Goal: Task Accomplishment & Management: Complete application form

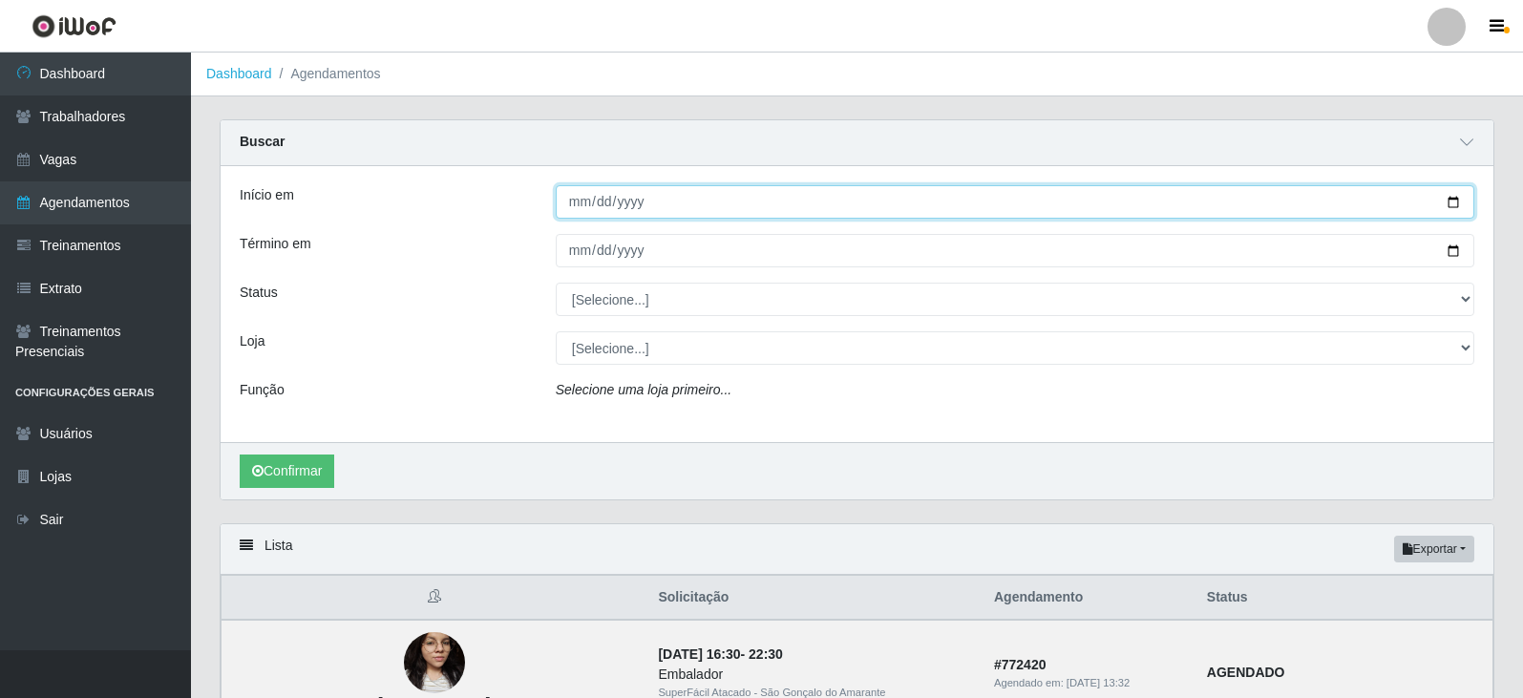
click at [1450, 203] on input "Início em" at bounding box center [1015, 201] width 918 height 33
type input "[DATE]"
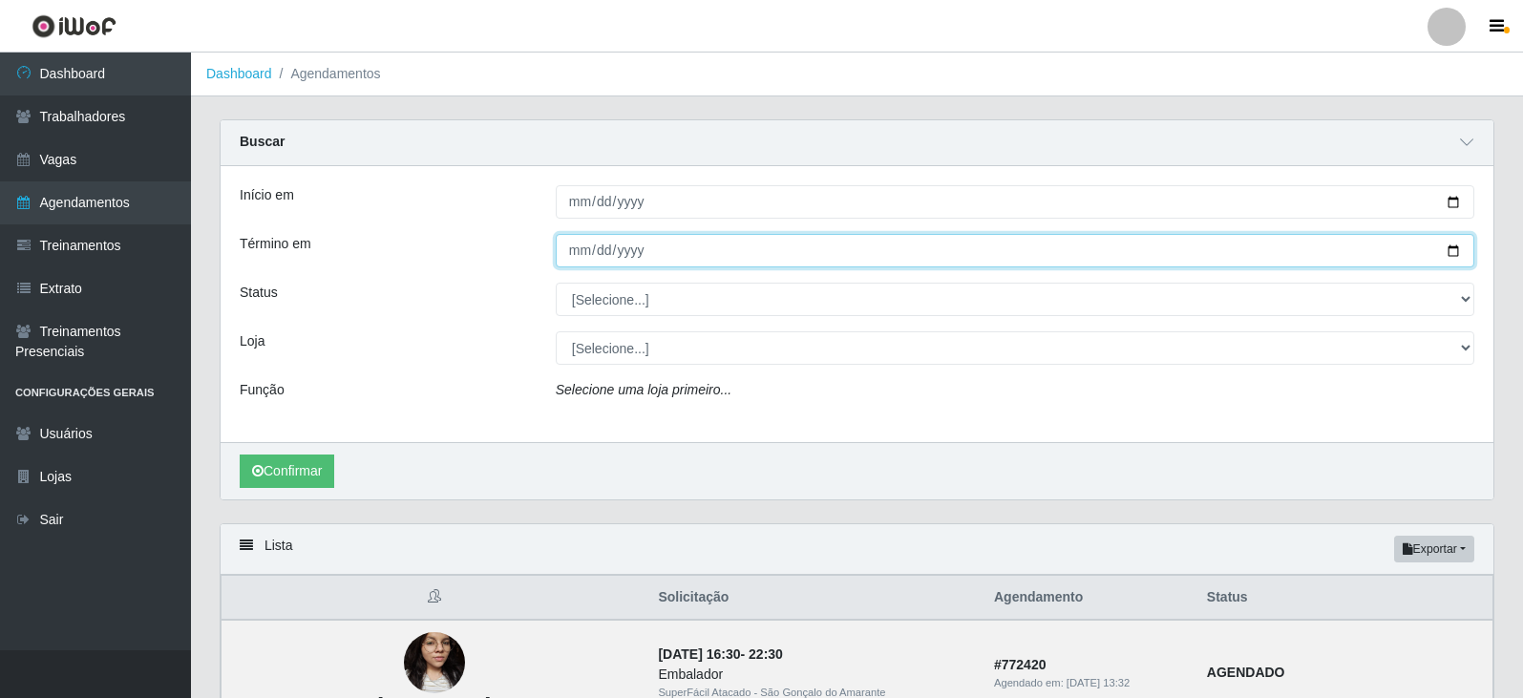
click at [1451, 247] on input "Término em" at bounding box center [1015, 250] width 918 height 33
type input "[DATE]"
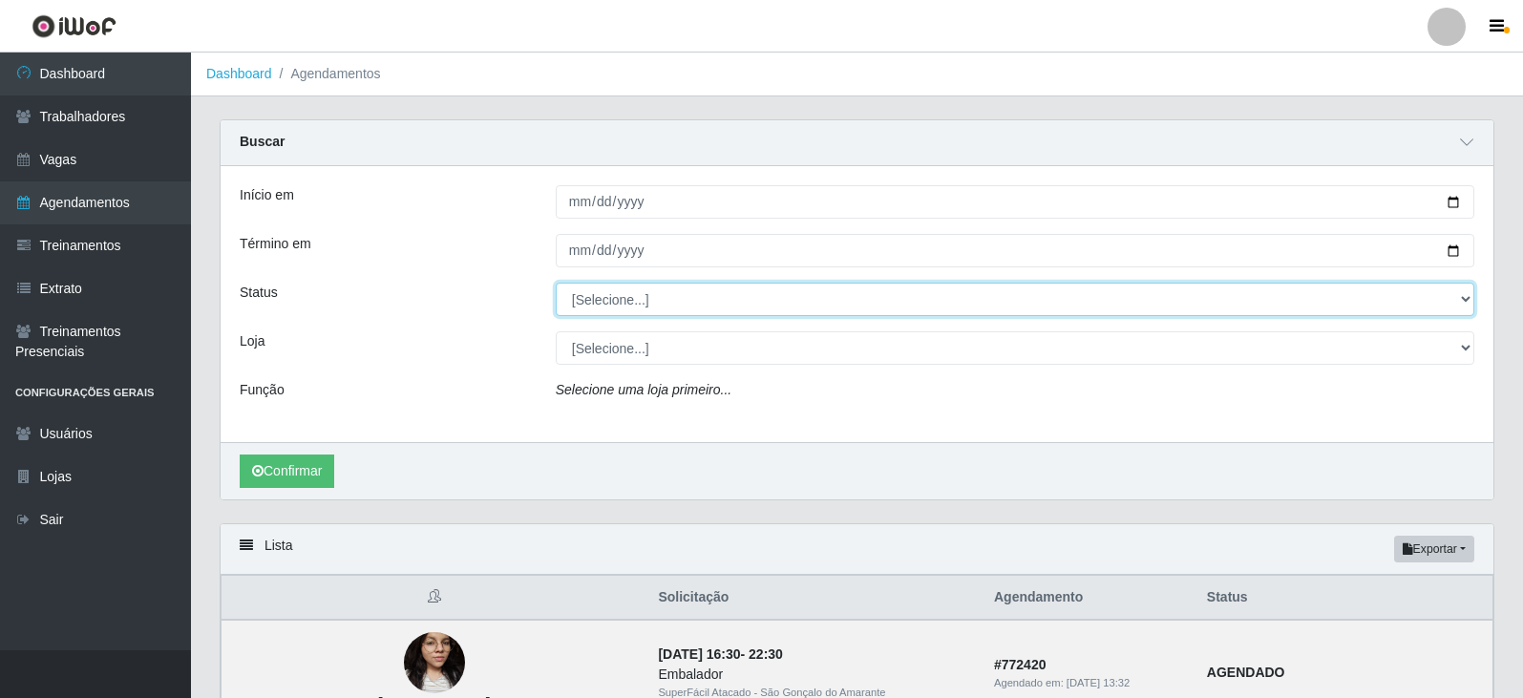
click at [1468, 302] on select "[Selecione...] AGENDADO AGUARDANDO LIBERAR EM ANDAMENTO EM REVISÃO FINALIZADO C…" at bounding box center [1015, 299] width 918 height 33
select select "AGENDADO"
click at [556, 284] on select "[Selecione...] AGENDADO AGUARDANDO LIBERAR EM ANDAMENTO EM REVISÃO FINALIZADO C…" at bounding box center [1015, 299] width 918 height 33
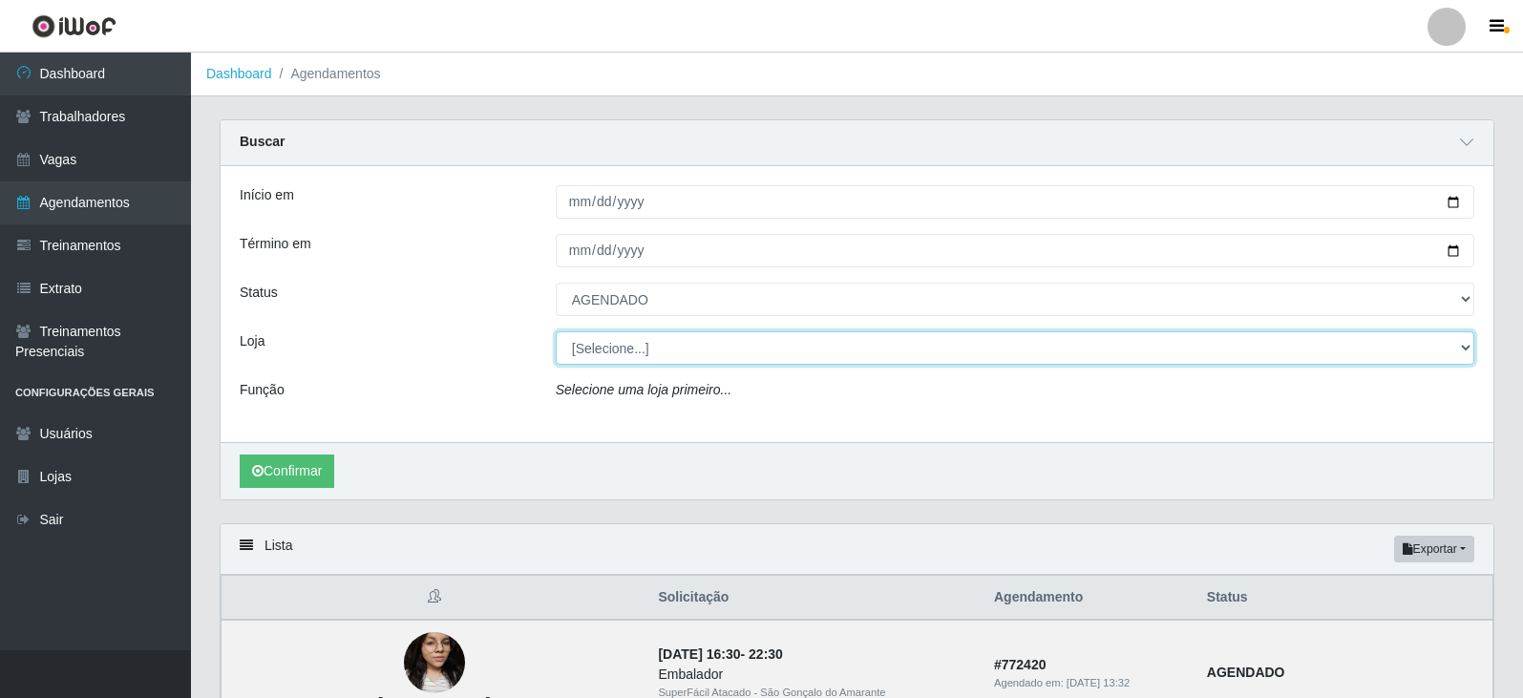
click at [1461, 347] on select "[Selecione...] SuperFácil Atacado - Moema Tinoco SuperFácil Atacado - São Gonça…" at bounding box center [1015, 347] width 918 height 33
select select "540"
click at [556, 332] on select "[Selecione...] SuperFácil Atacado - Moema Tinoco SuperFácil Atacado - São Gonça…" at bounding box center [1015, 347] width 918 height 33
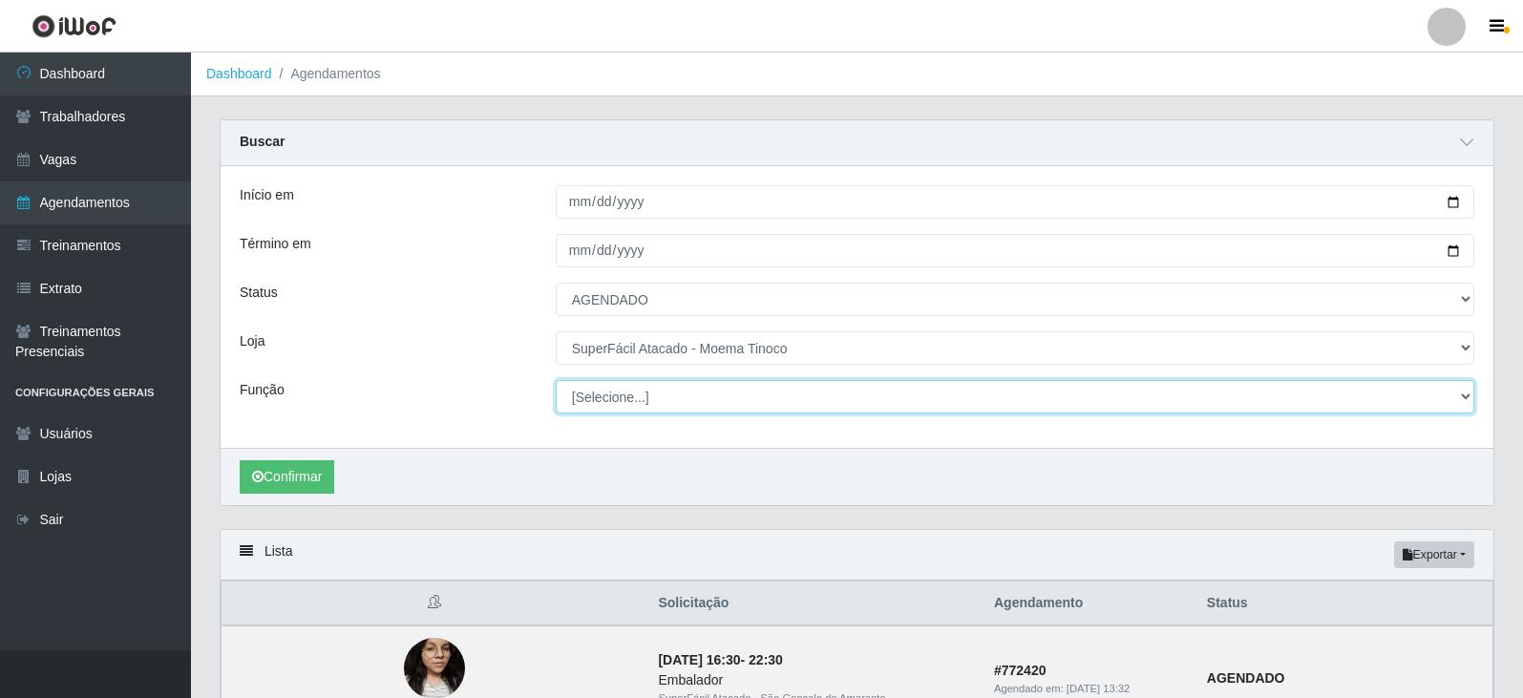
click at [1464, 394] on select "[Selecione...] Embalador Embalador + Embalador ++ Operador de Caixa Operador de…" at bounding box center [1015, 396] width 918 height 33
click at [556, 381] on select "[Selecione...] Embalador Embalador + Embalador ++ Operador de Caixa Operador de…" at bounding box center [1015, 396] width 918 height 33
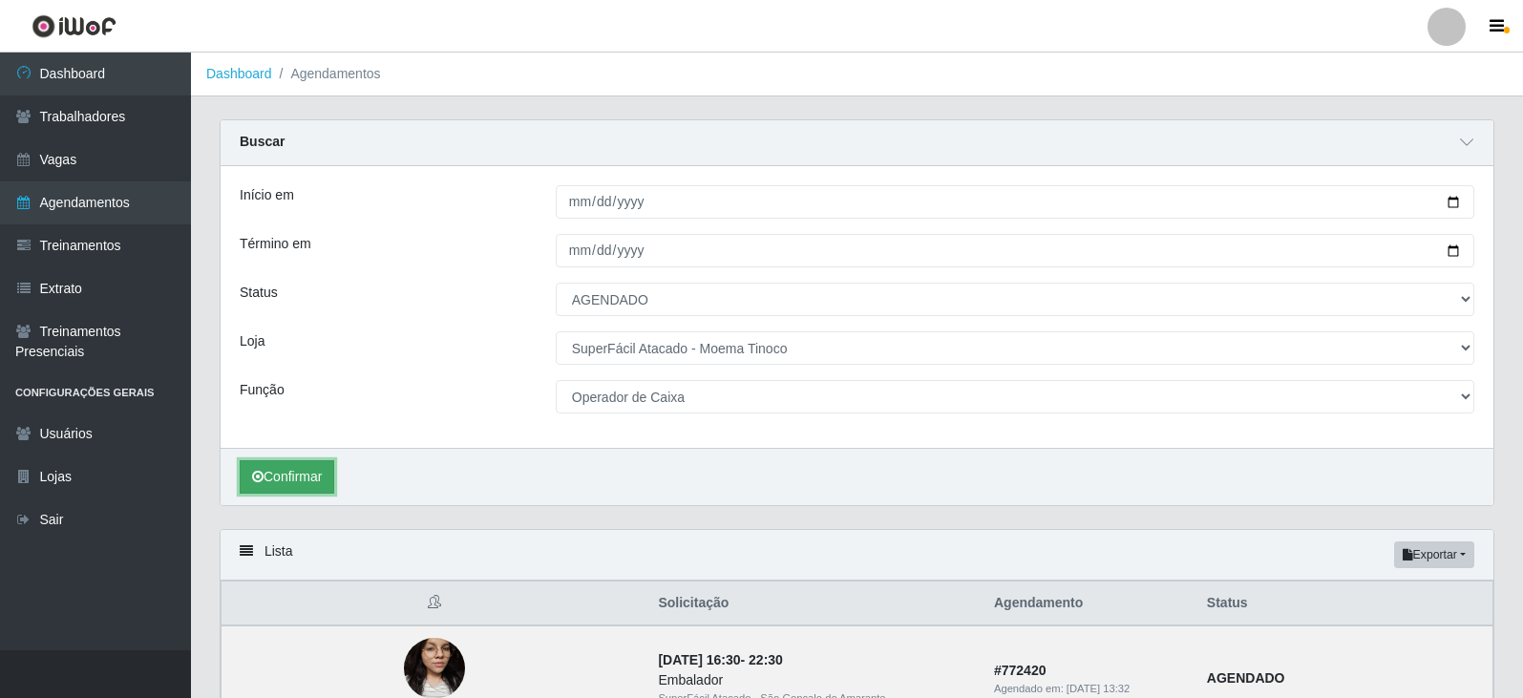
click at [271, 476] on button "Confirmar" at bounding box center [287, 476] width 95 height 33
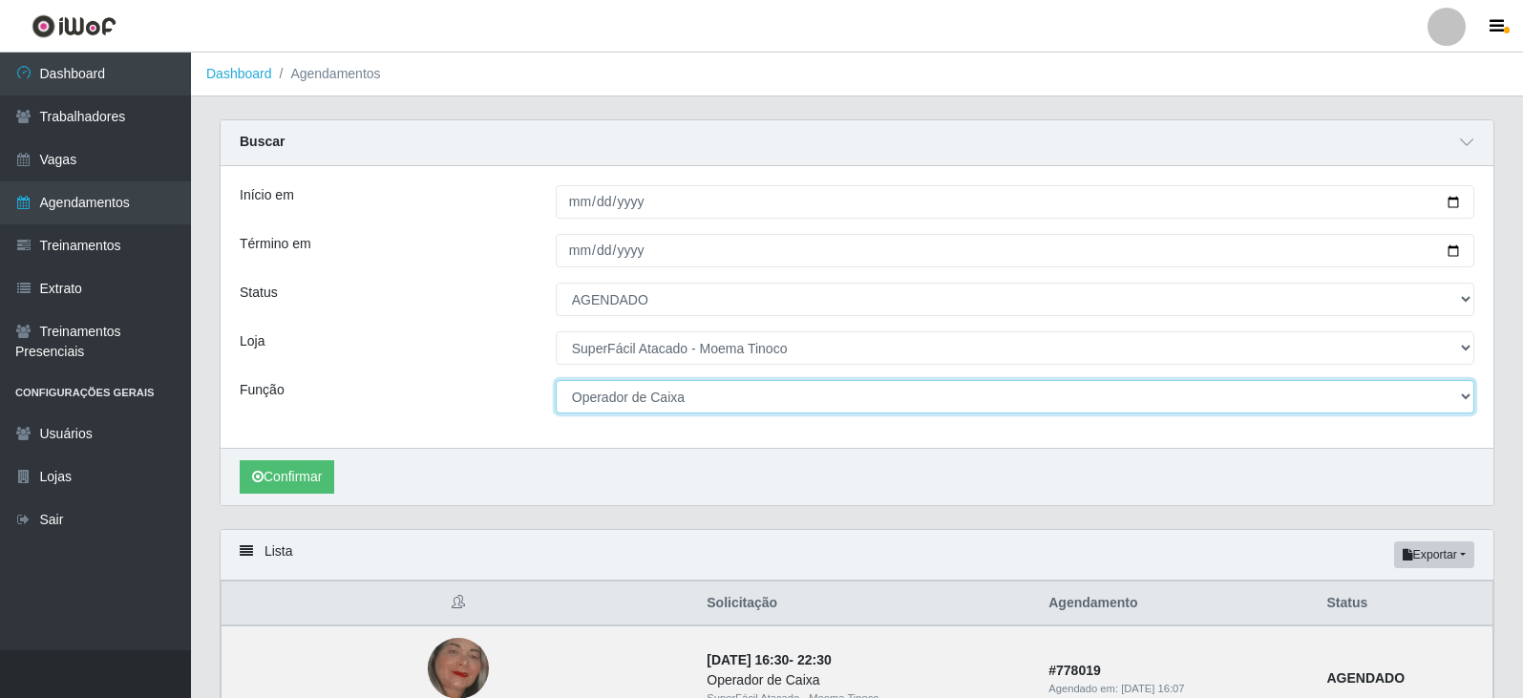
click at [1464, 399] on select "[Selecione...] Embalador Embalador + Embalador ++ Operador de Caixa Operador de…" at bounding box center [1015, 396] width 918 height 33
select select "1"
click at [556, 381] on select "[Selecione...] Embalador Embalador + Embalador ++ Operador de Caixa Operador de…" at bounding box center [1015, 396] width 918 height 33
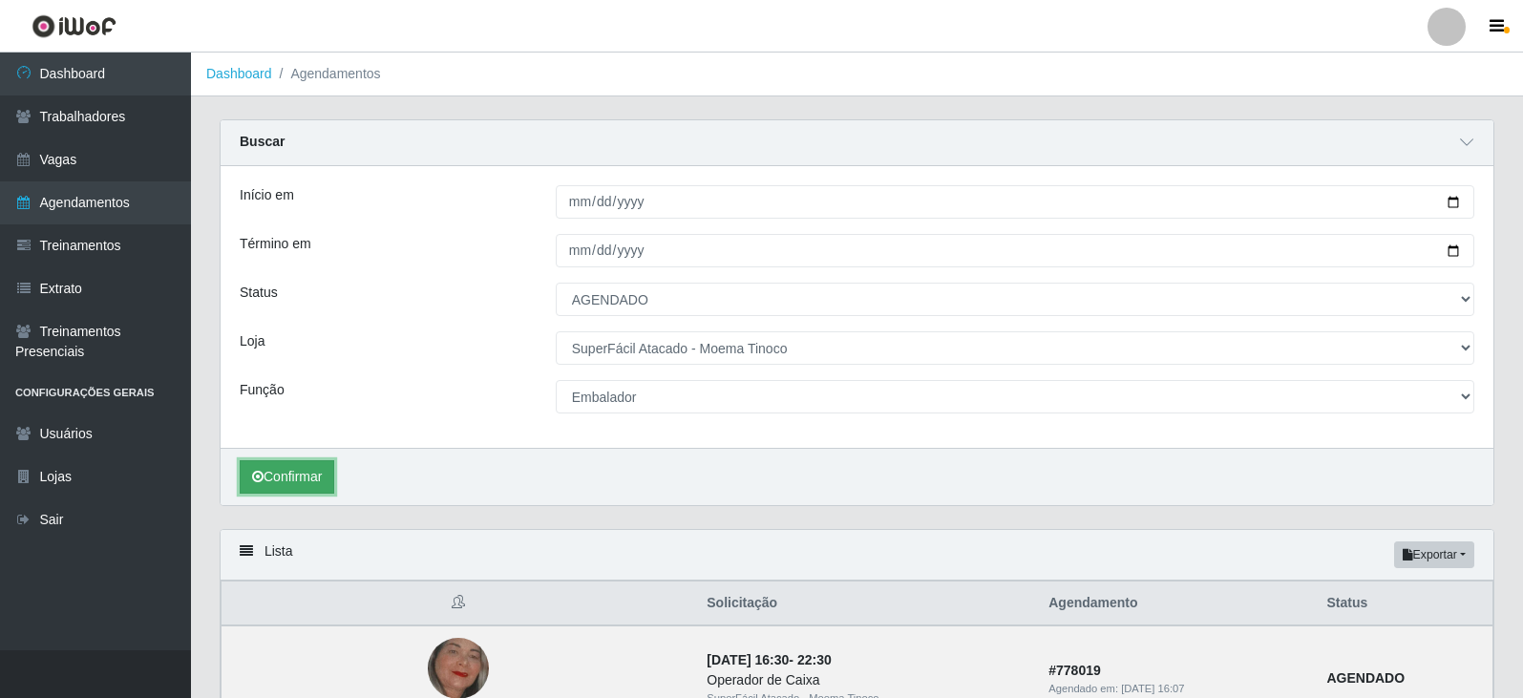
click at [305, 484] on button "Confirmar" at bounding box center [287, 476] width 95 height 33
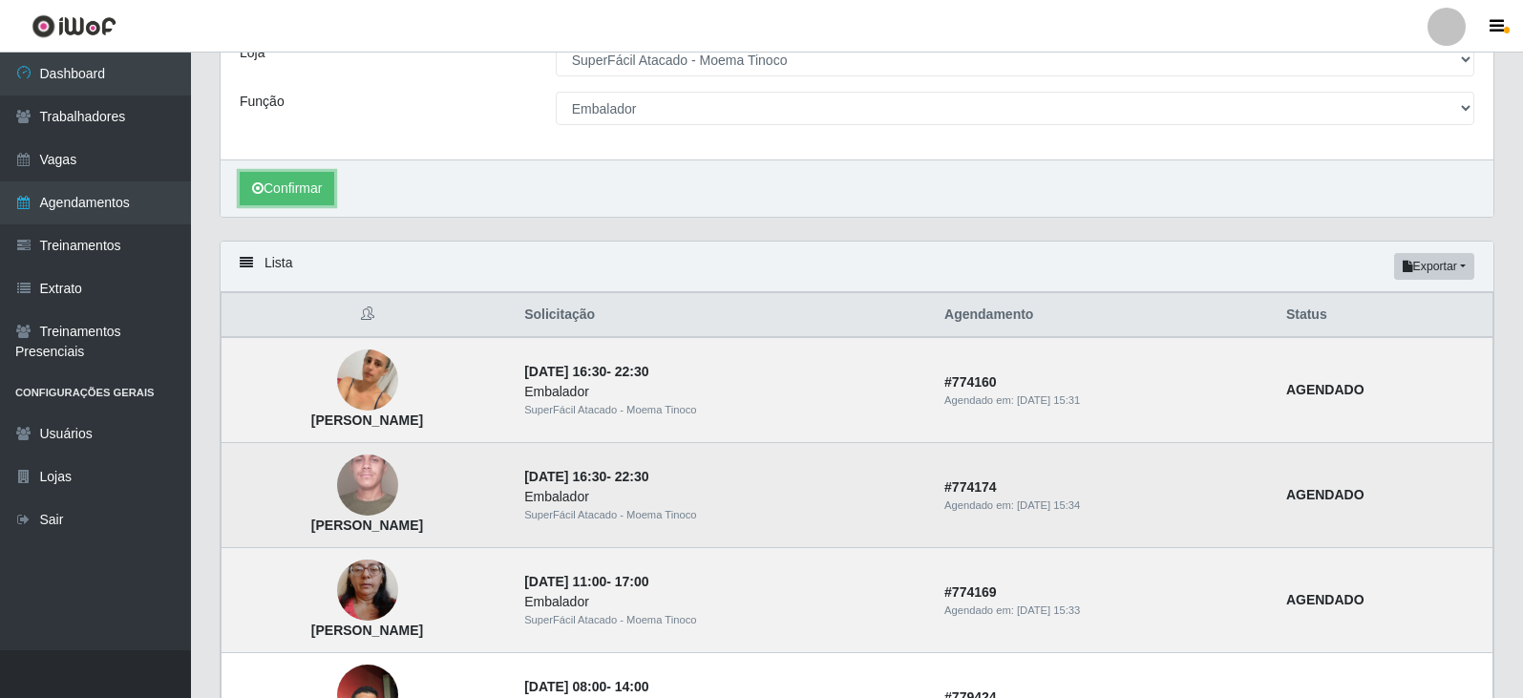
scroll to position [193, 0]
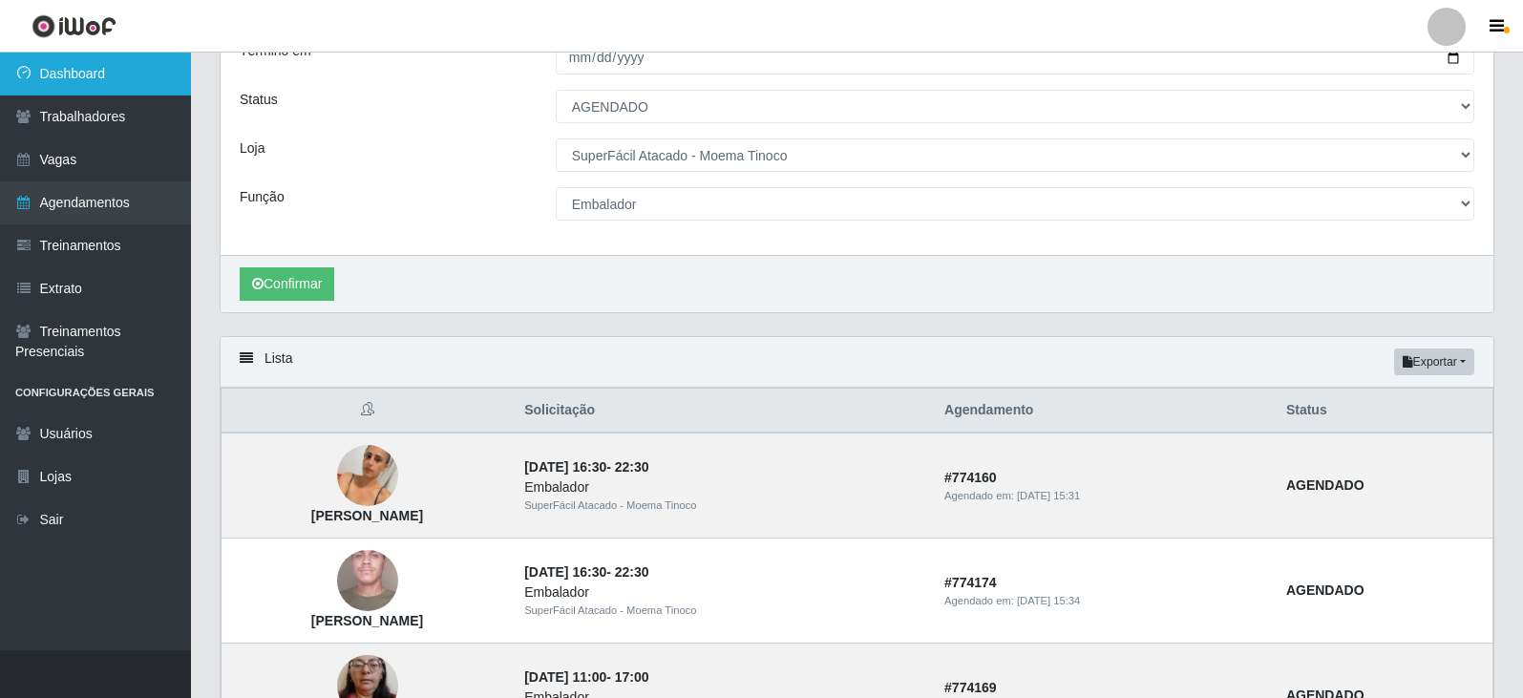
click at [68, 72] on link "Dashboard" at bounding box center [95, 74] width 191 height 43
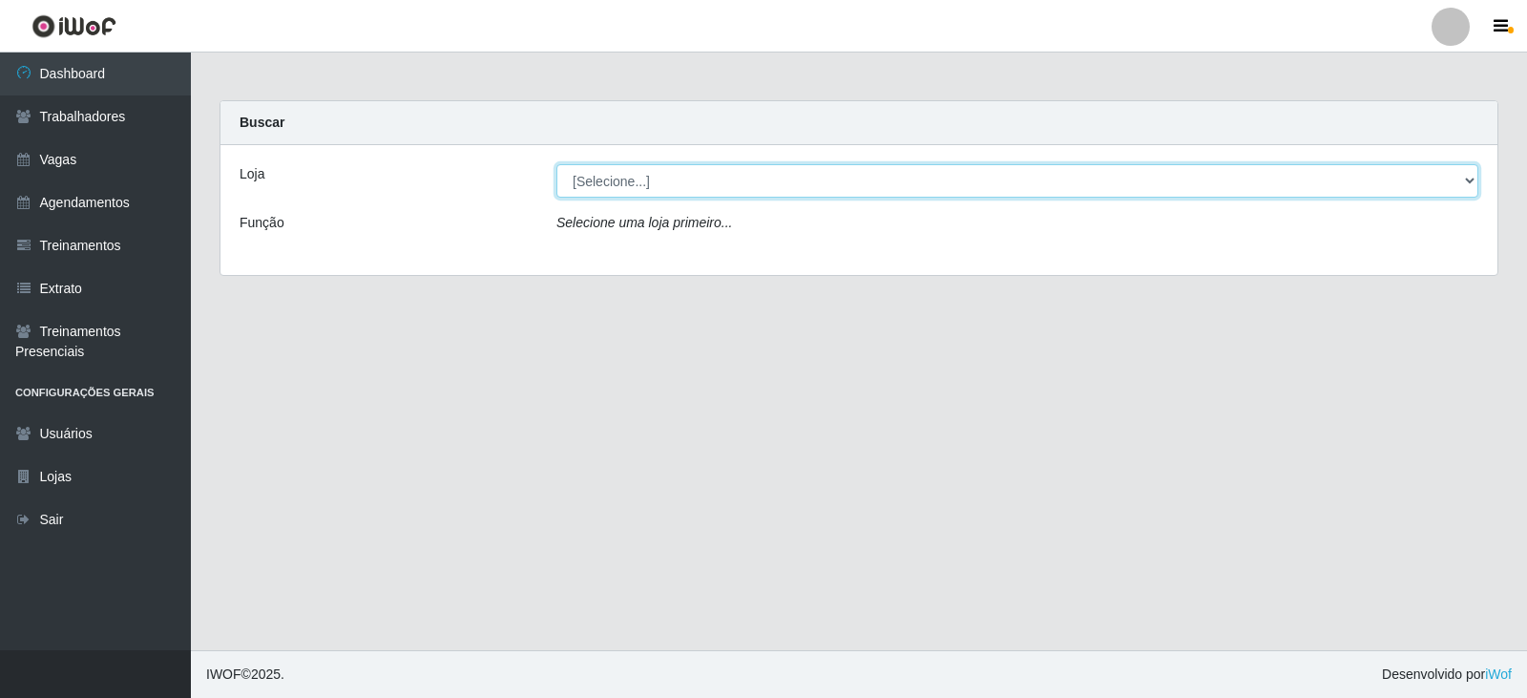
click at [1468, 180] on select "[Selecione...] SuperFácil Atacado - Moema Tinoco SuperFácil Atacado - São Gonça…" at bounding box center [1018, 180] width 922 height 33
select select "540"
click at [557, 164] on select "[Selecione...] SuperFácil Atacado - Moema Tinoco SuperFácil Atacado - São Gonça…" at bounding box center [1018, 180] width 922 height 33
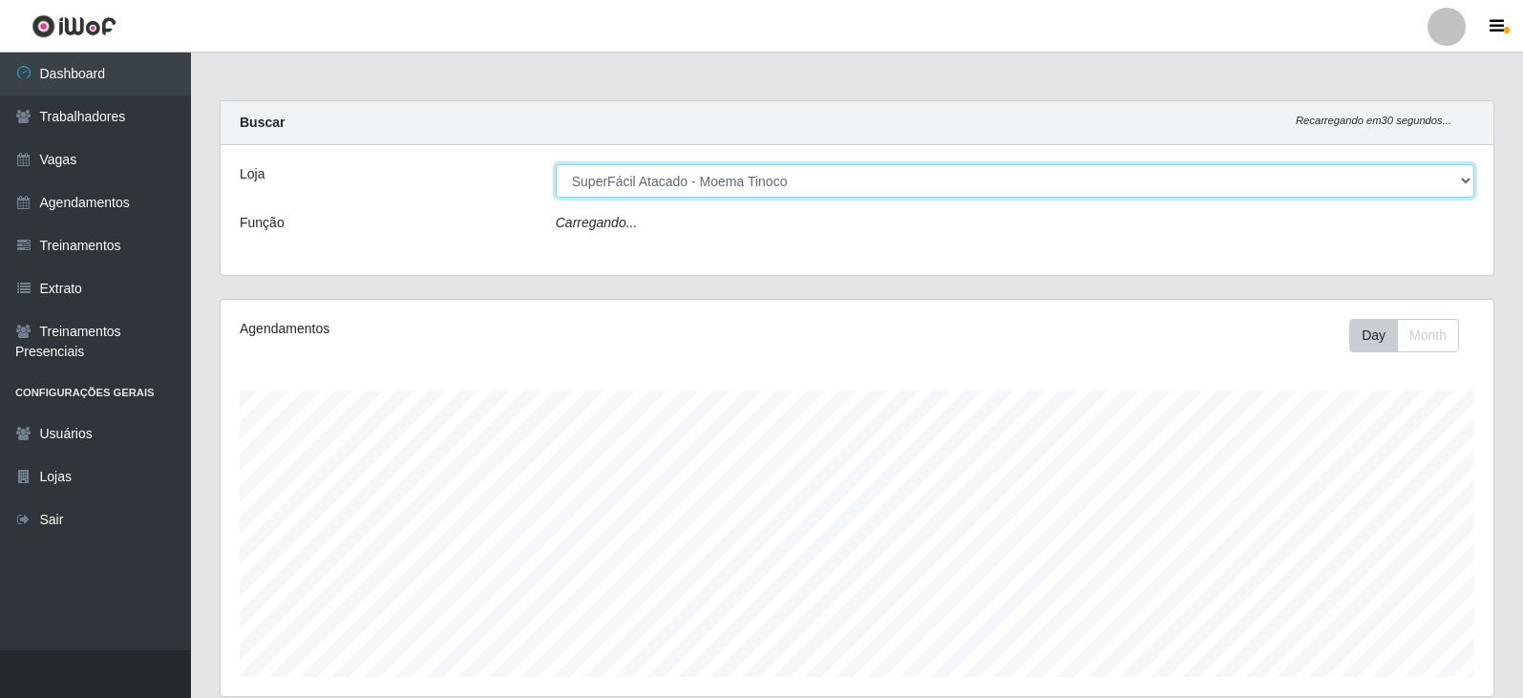
scroll to position [396, 1272]
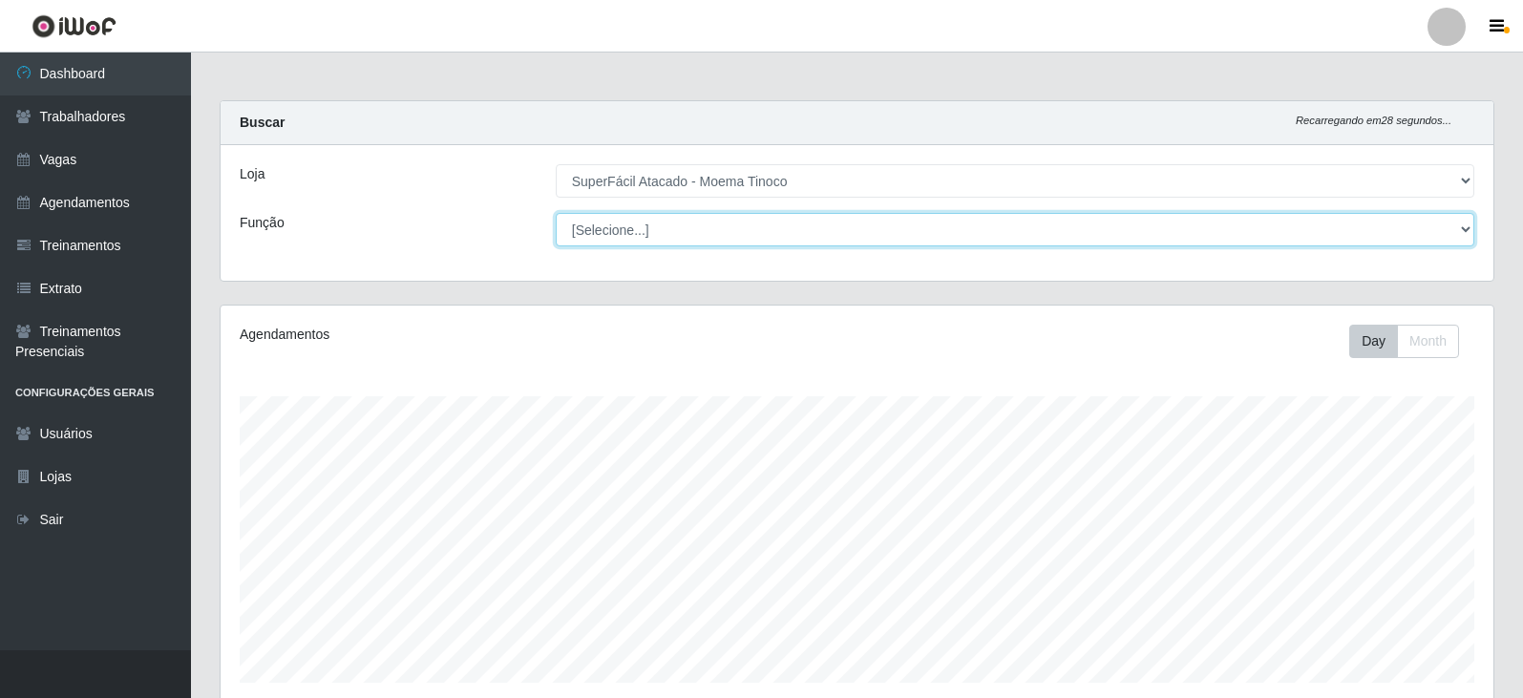
click at [1461, 229] on select "[Selecione...] Embalador Embalador + Embalador ++ Operador de Caixa Operador de…" at bounding box center [1015, 229] width 918 height 33
select select "22"
click at [556, 213] on select "[Selecione...] Embalador Embalador + Embalador ++ Operador de Caixa Operador de…" at bounding box center [1015, 229] width 918 height 33
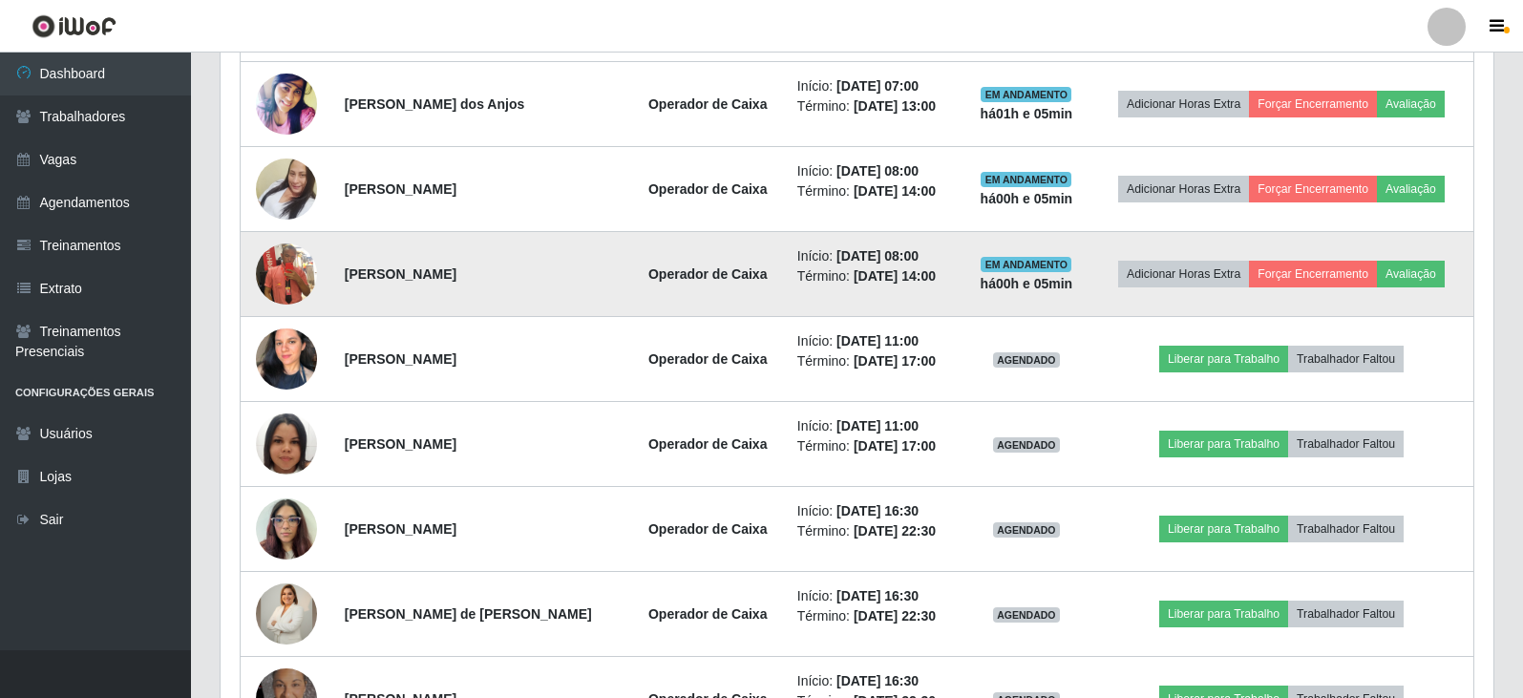
scroll to position [857, 0]
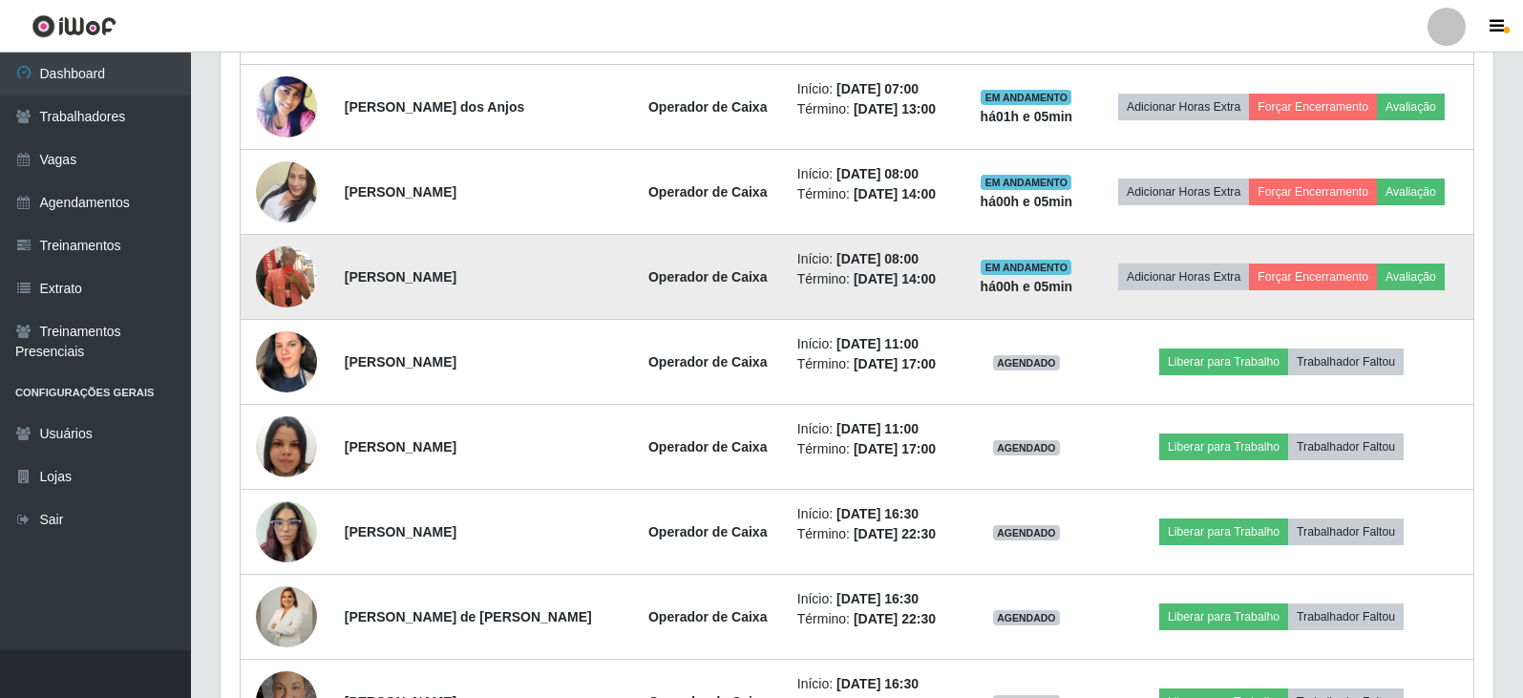
click at [288, 286] on img at bounding box center [286, 276] width 61 height 109
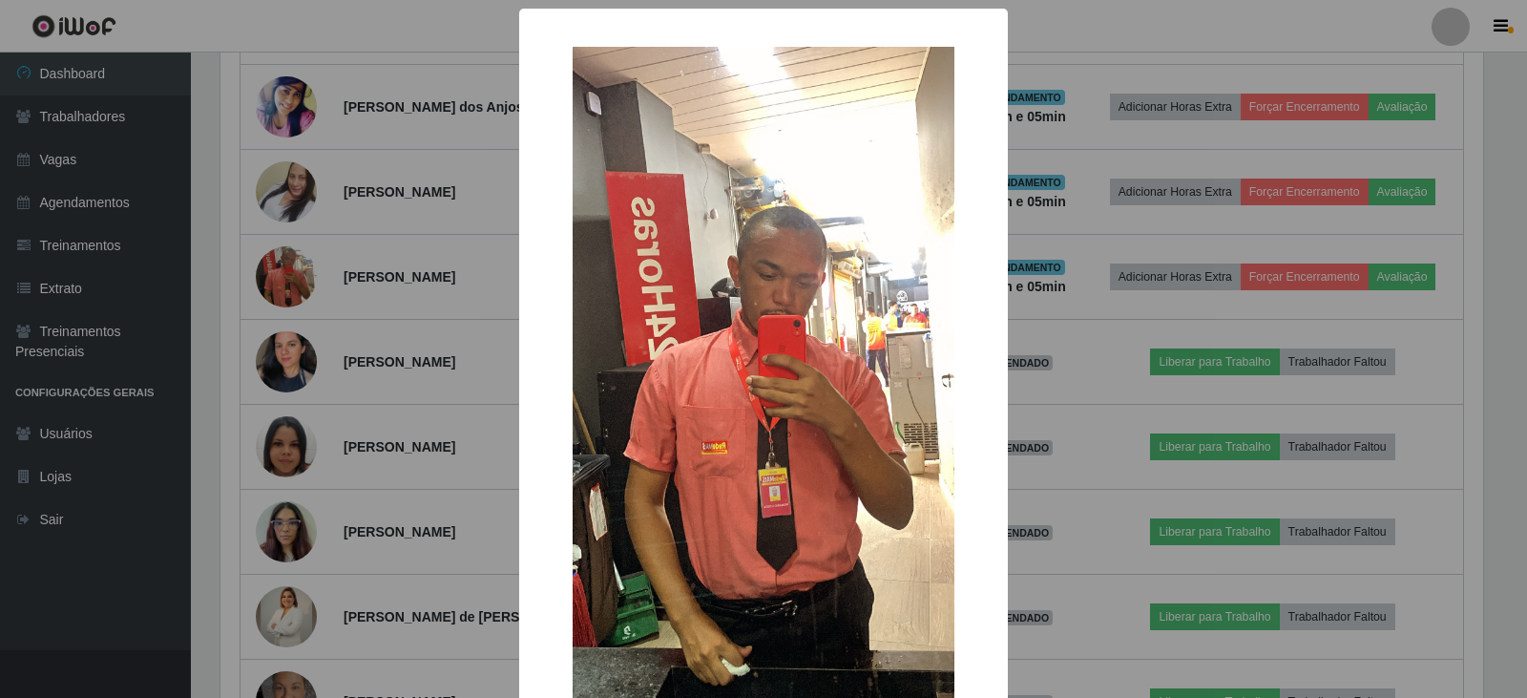
click at [1086, 324] on div "× OK Cancel" at bounding box center [763, 349] width 1527 height 698
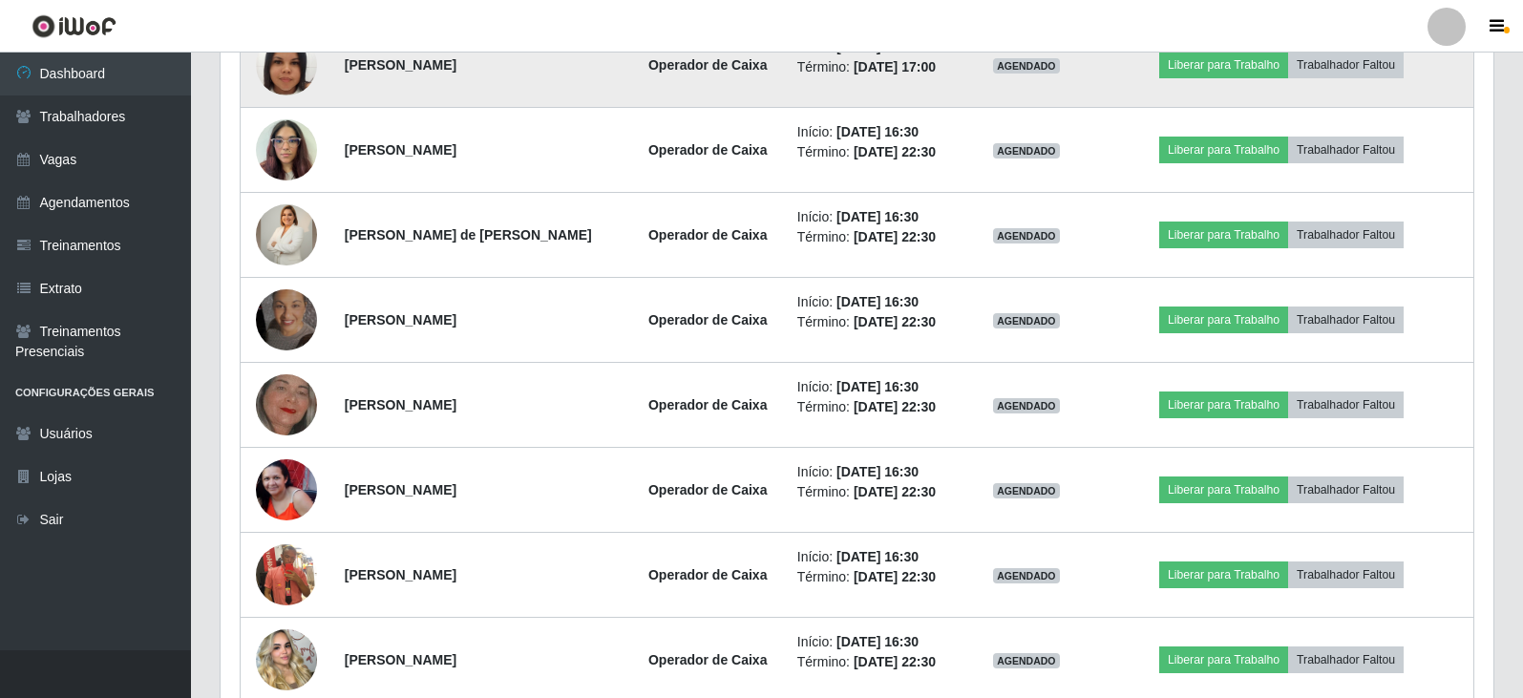
scroll to position [1335, 0]
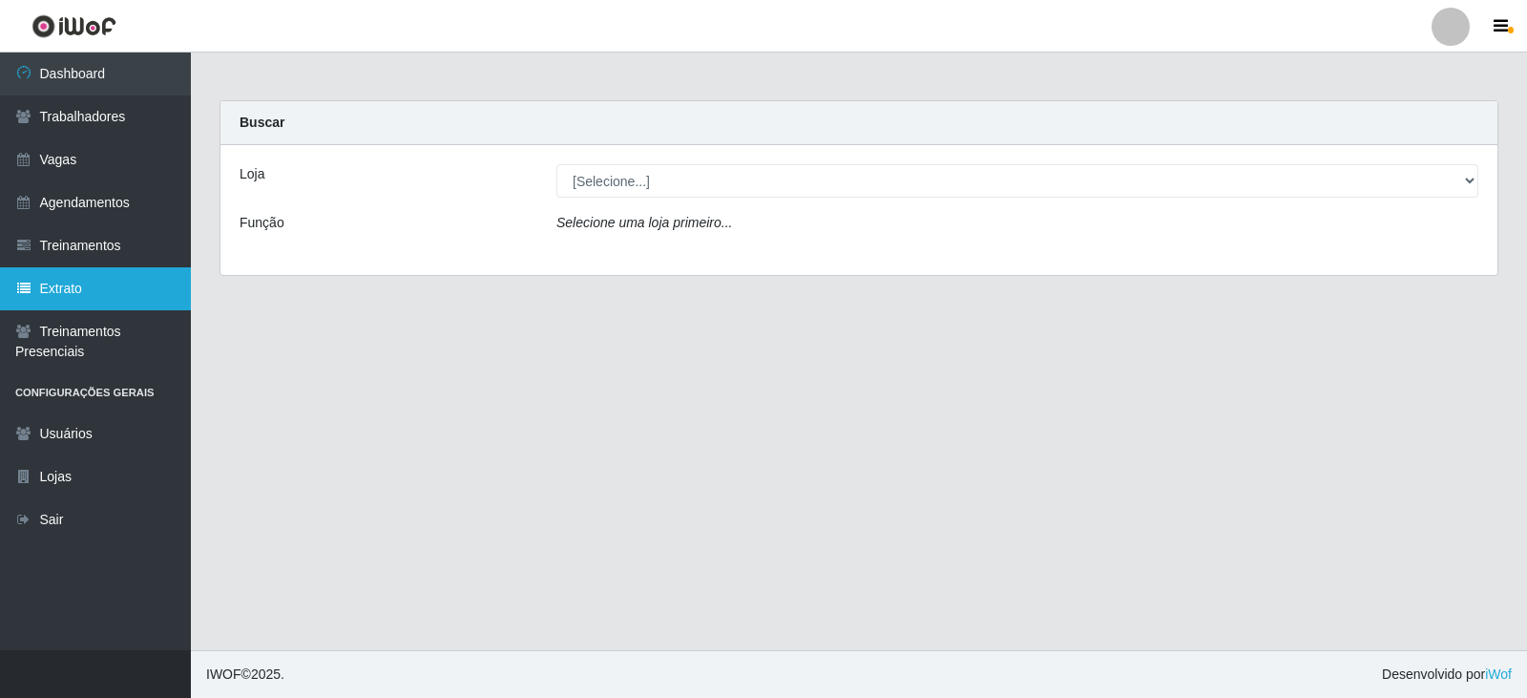
click at [139, 284] on link "Extrato" at bounding box center [95, 288] width 191 height 43
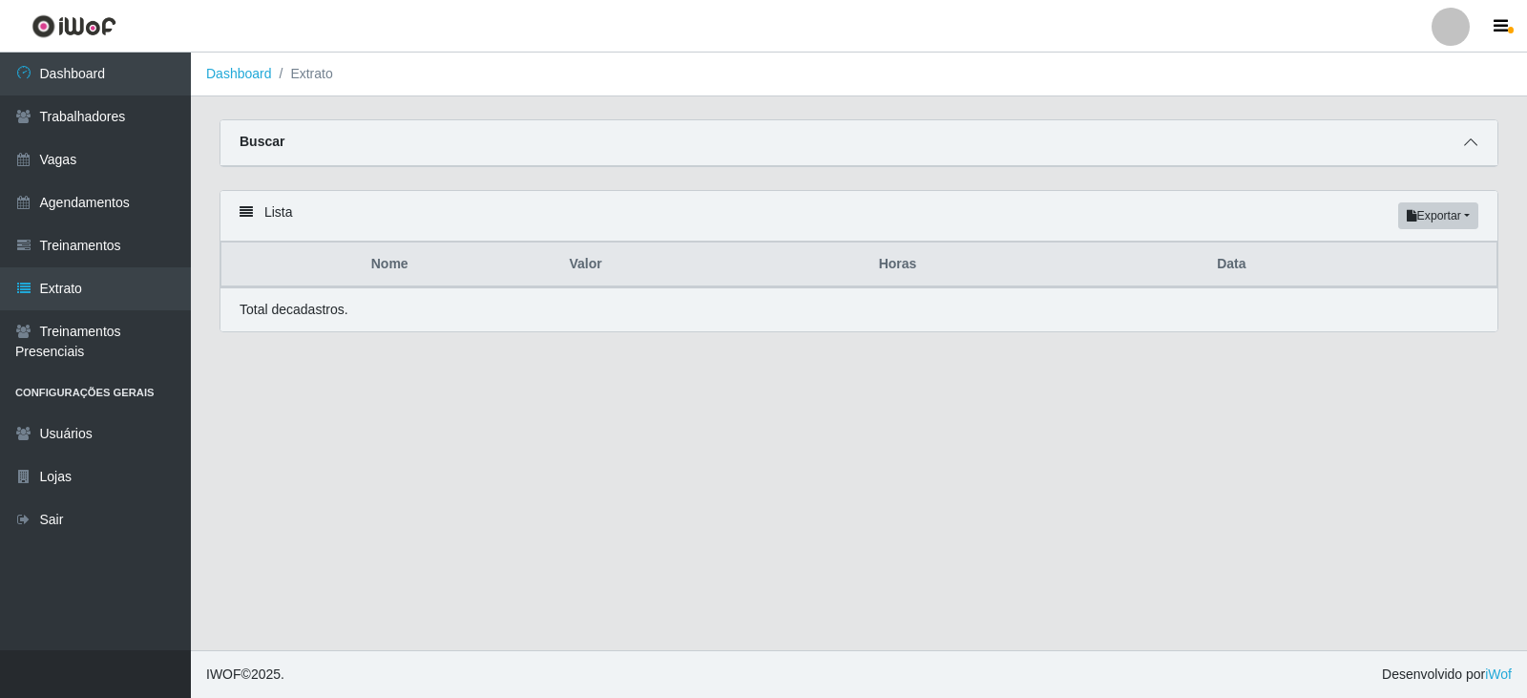
click at [1467, 144] on icon at bounding box center [1470, 142] width 13 height 13
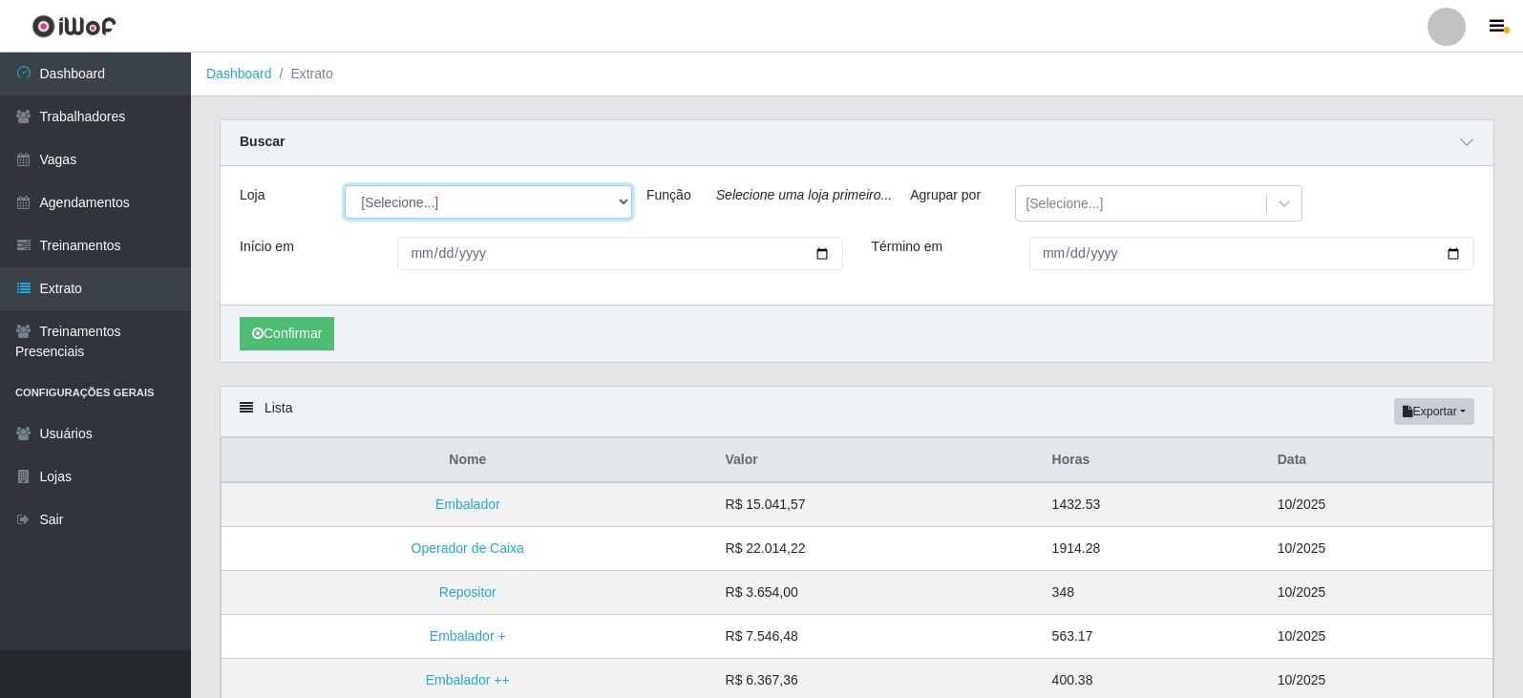
click at [623, 200] on select "[Selecione...] SuperFácil Atacado - Moema Tinoco SuperFácil Atacado - São Gonça…" at bounding box center [488, 201] width 287 height 33
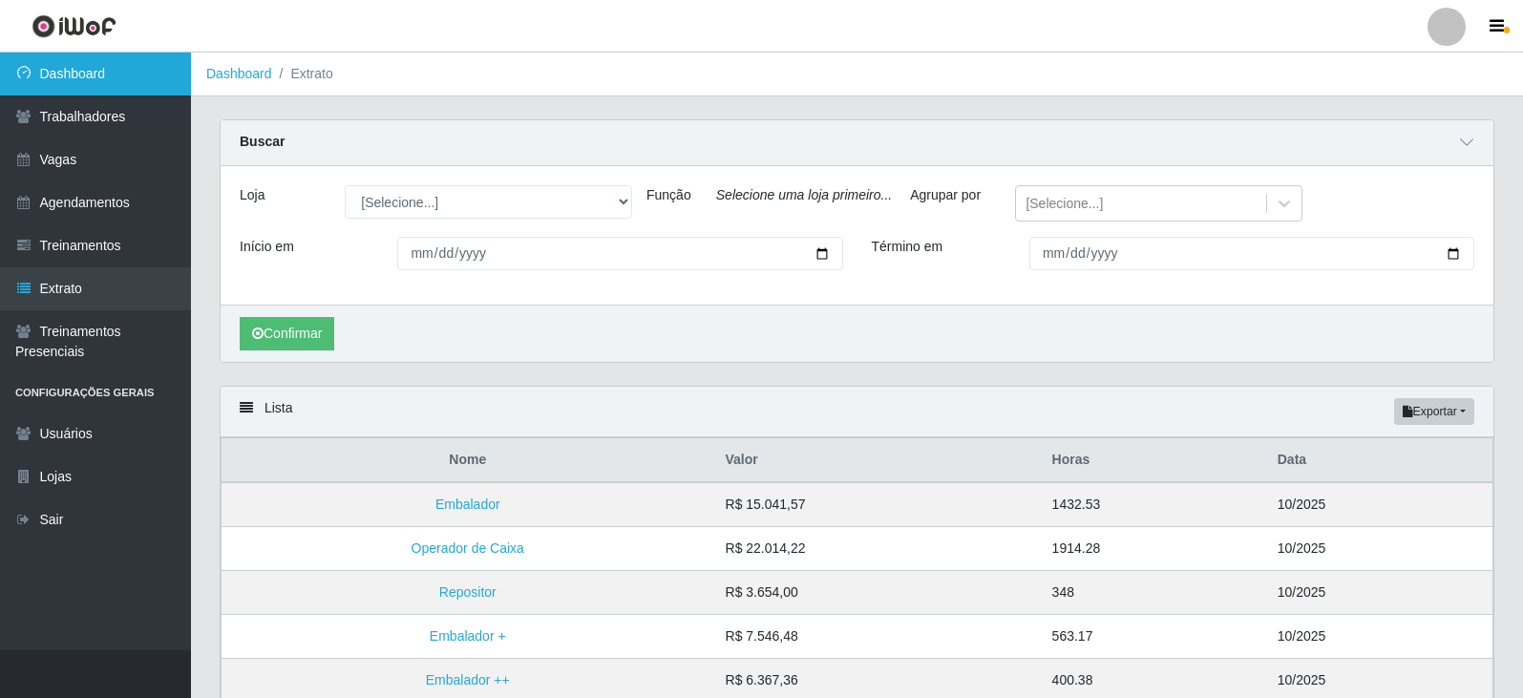
click at [131, 83] on link "Dashboard" at bounding box center [95, 74] width 191 height 43
